Goal: Entertainment & Leisure: Consume media (video, audio)

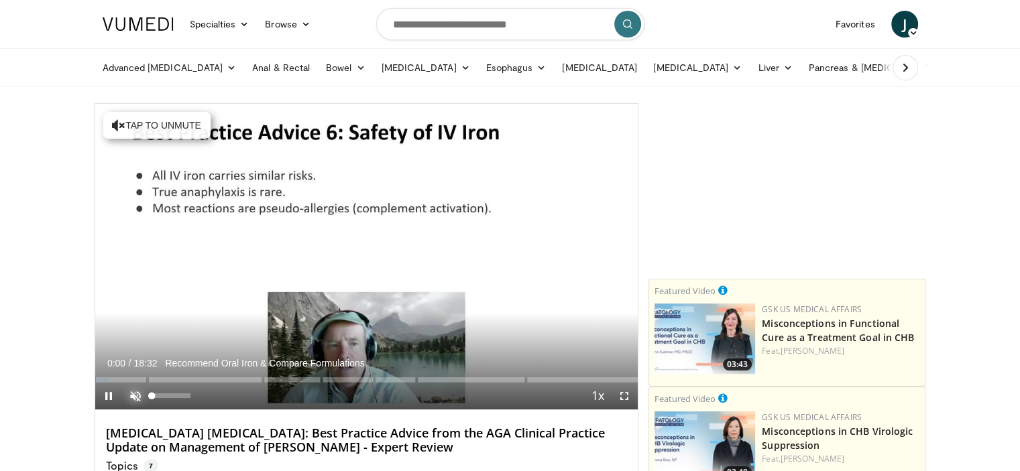
click at [136, 396] on span "Video Player" at bounding box center [135, 396] width 27 height 27
click at [105, 399] on span "Video Player" at bounding box center [108, 396] width 27 height 27
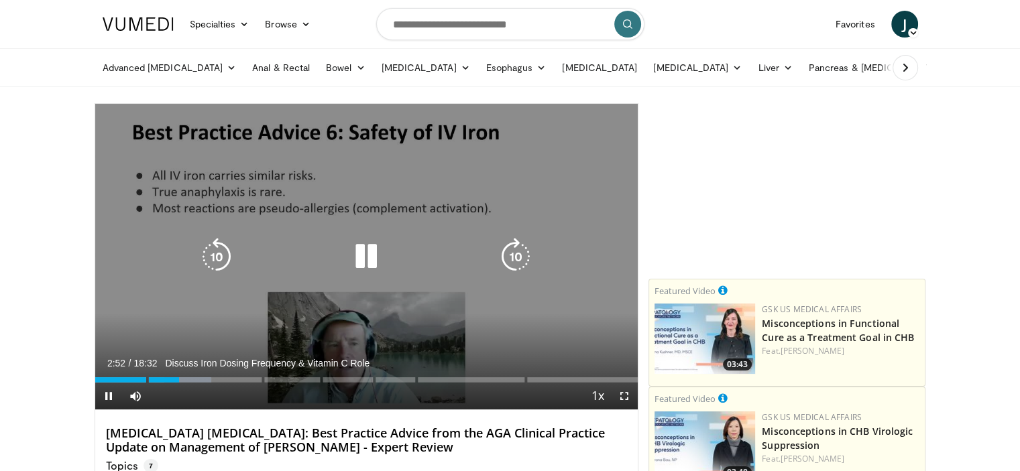
click at [359, 257] on icon "Video Player" at bounding box center [366, 257] width 38 height 38
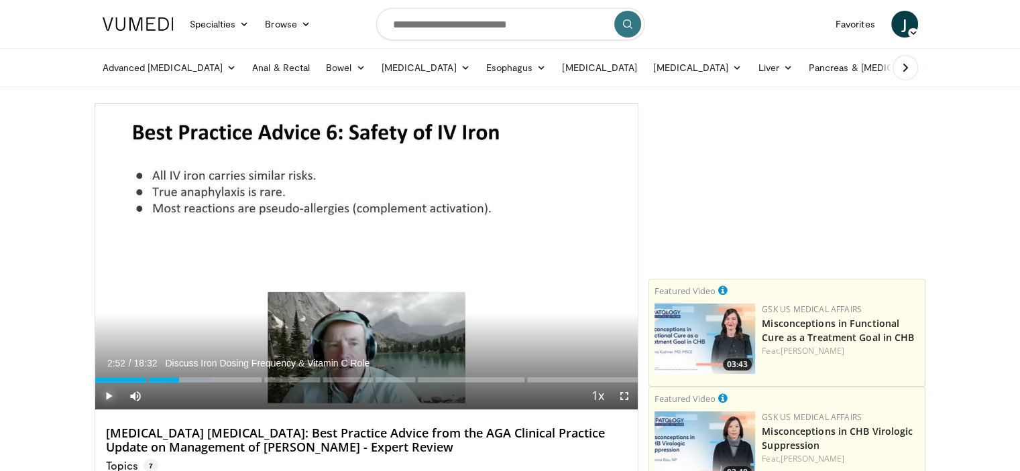
click at [105, 396] on span "Video Player" at bounding box center [108, 396] width 27 height 27
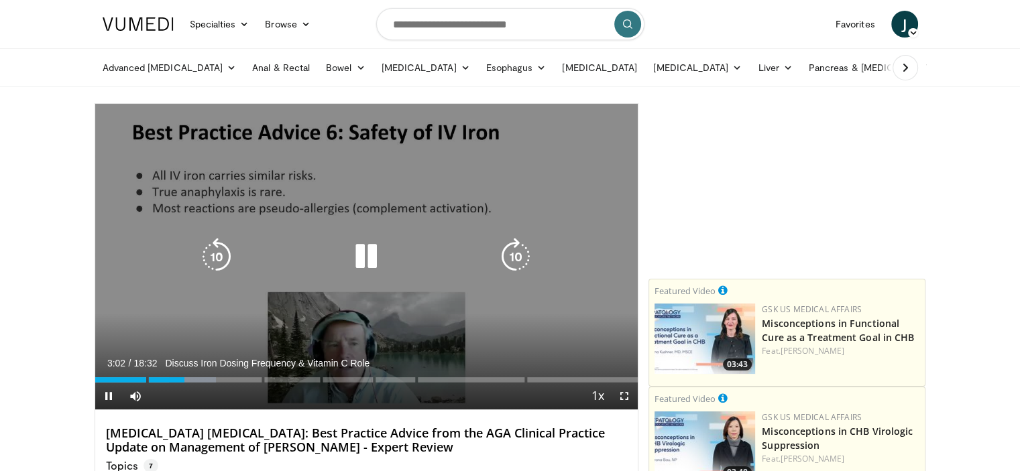
click at [361, 260] on icon "Video Player" at bounding box center [366, 257] width 38 height 38
